Goal: Task Accomplishment & Management: Manage account settings

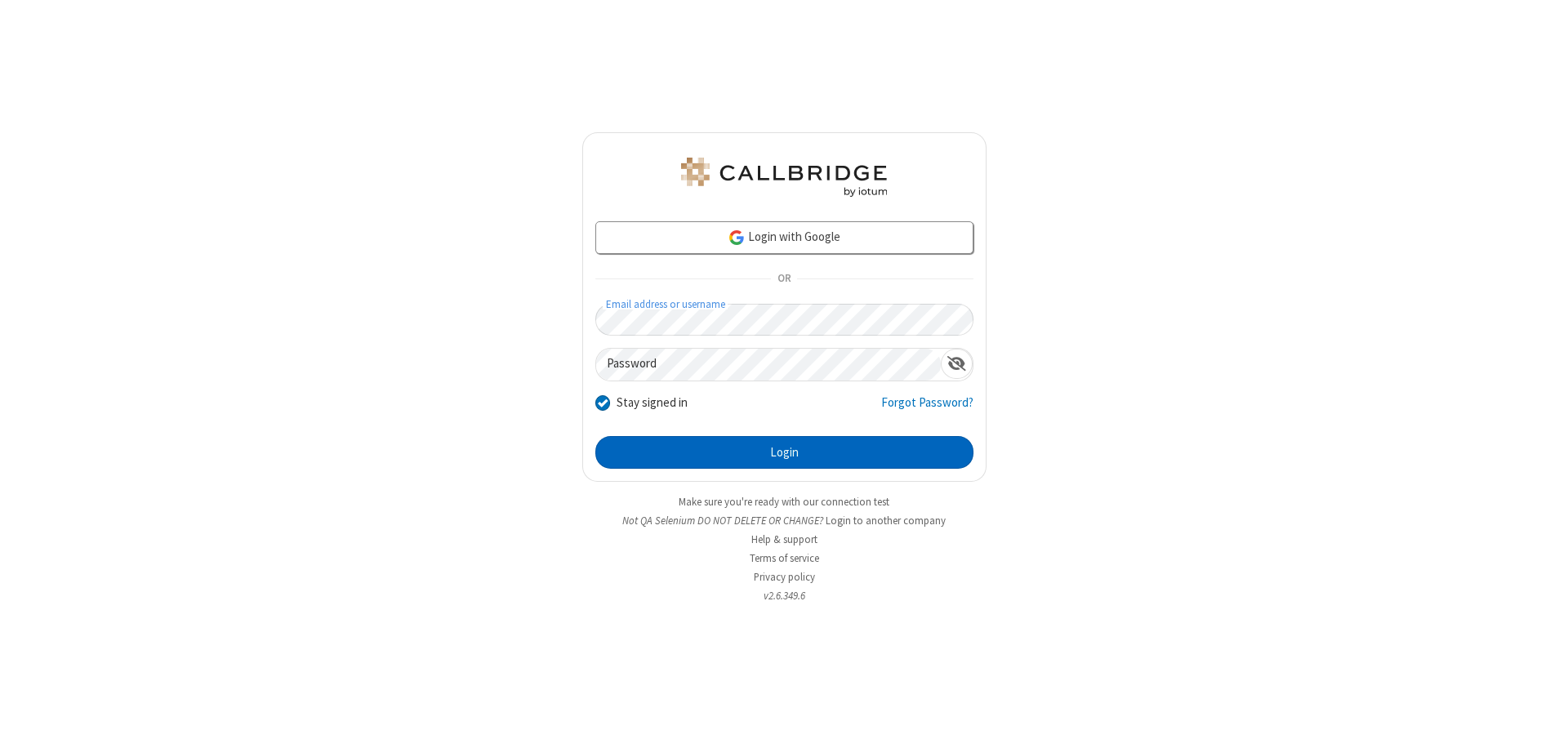
click at [784, 453] on button "Login" at bounding box center [784, 453] width 378 height 32
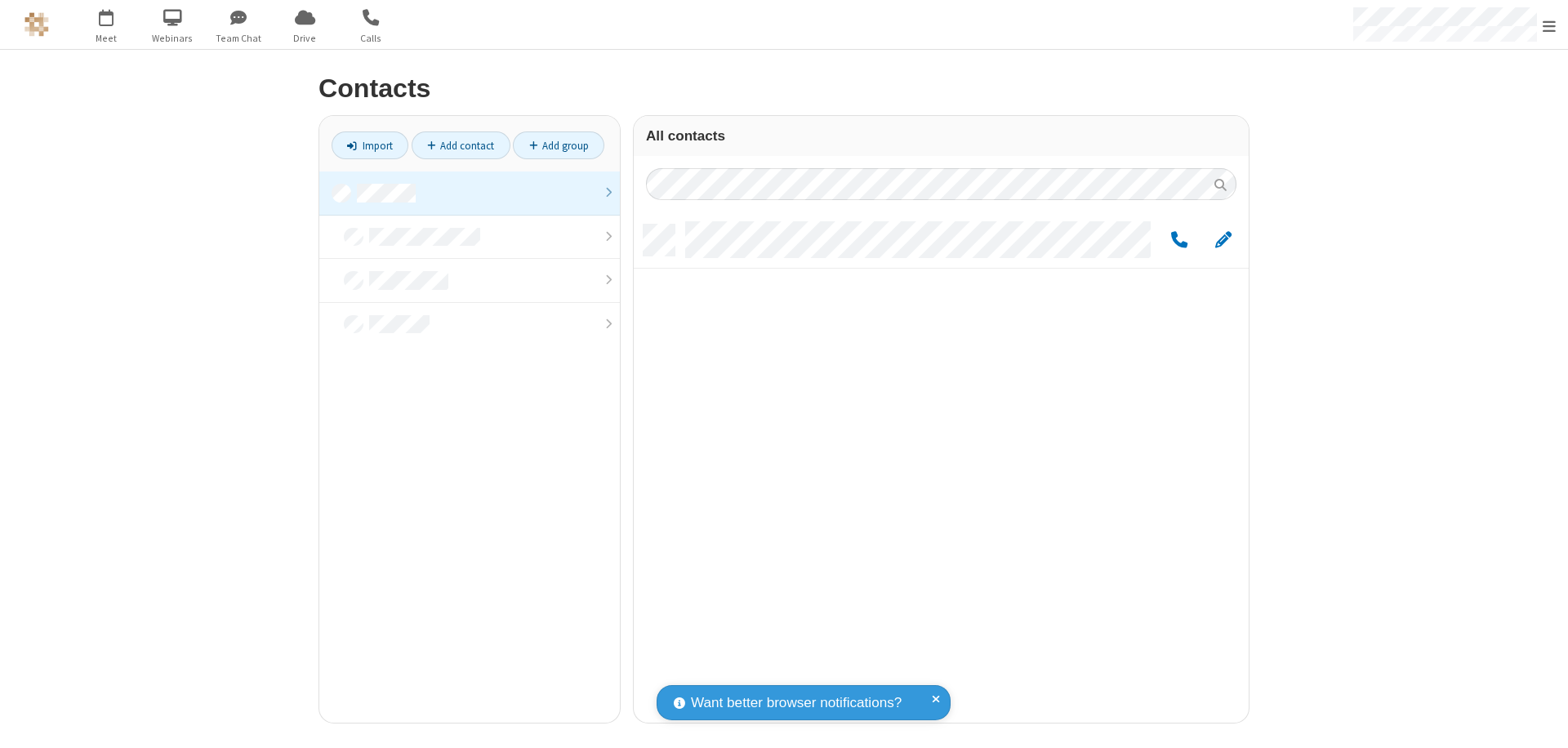
scroll to position [499, 603]
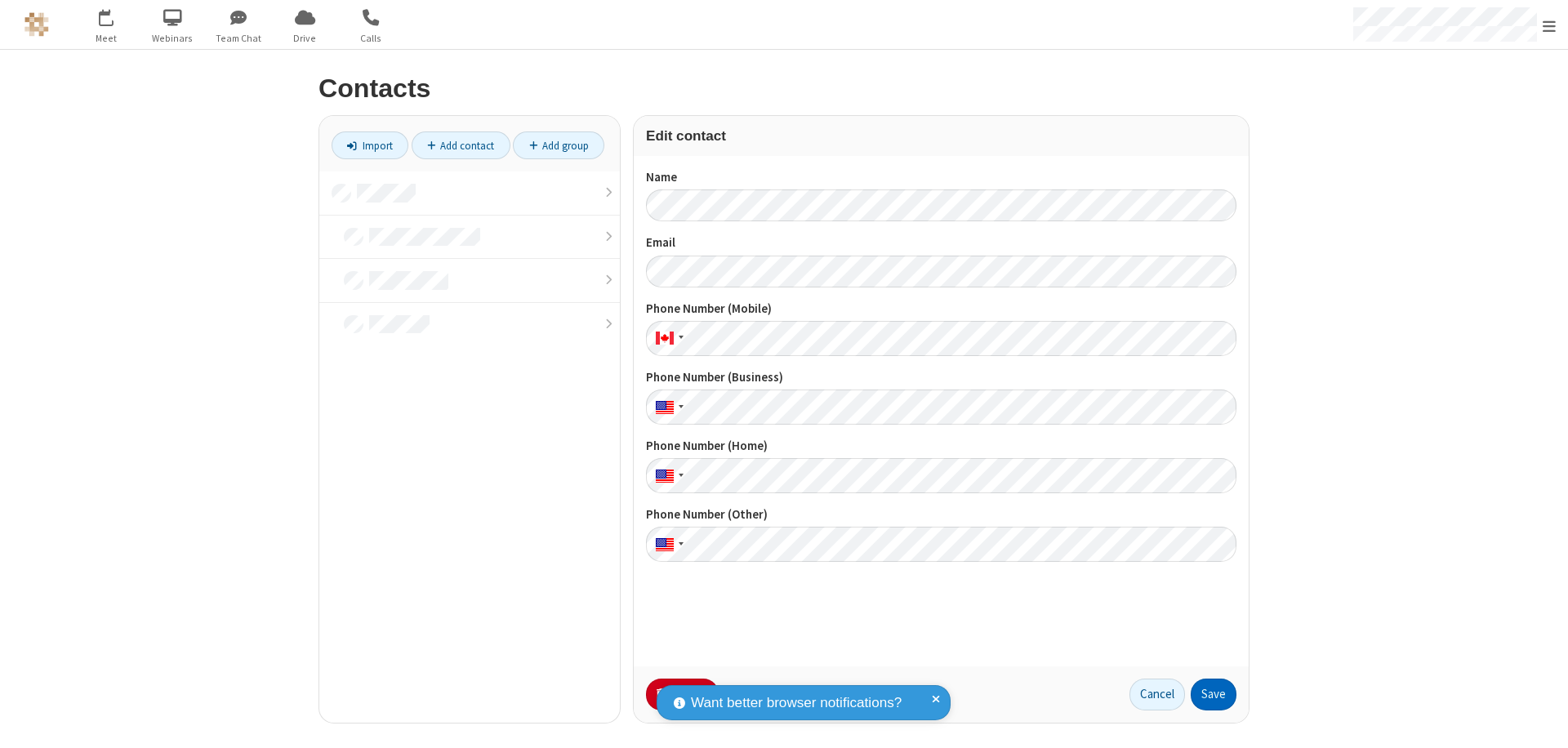
click at [1214, 694] on button "Save" at bounding box center [1214, 695] width 46 height 32
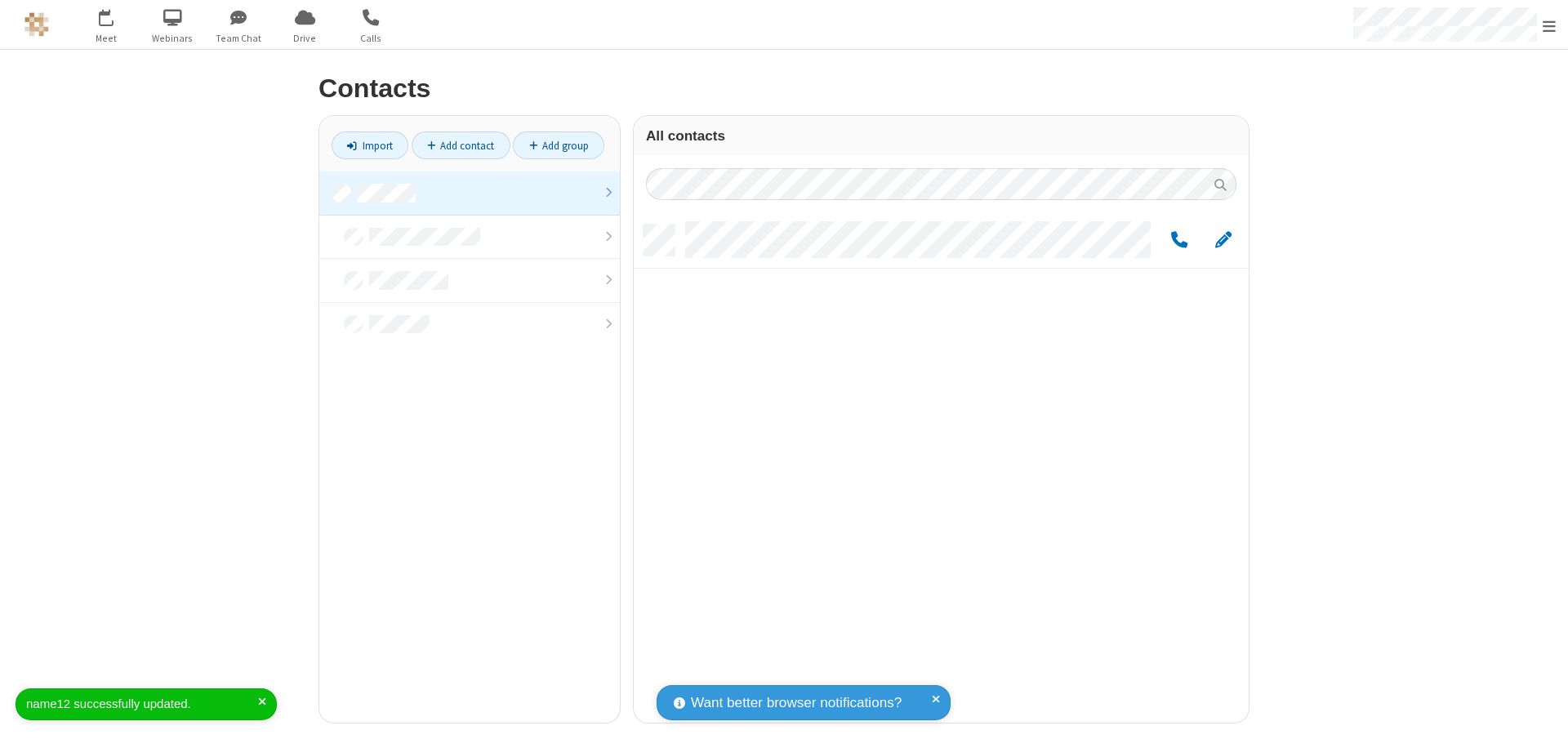
scroll to position [13, 13]
